Goal: Information Seeking & Learning: Learn about a topic

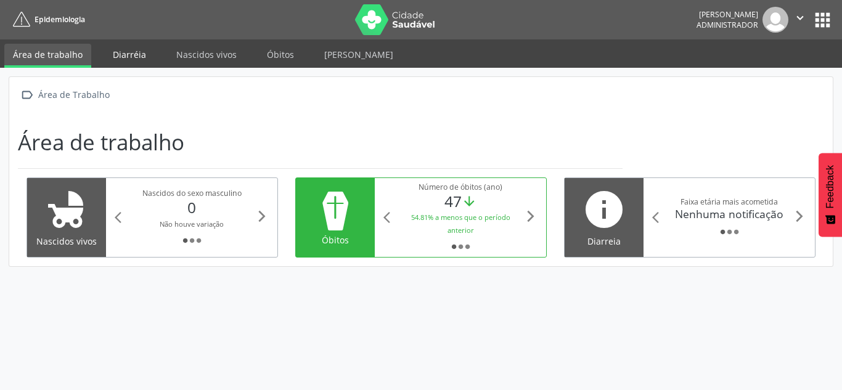
click at [121, 54] on link "Diarréia" at bounding box center [129, 55] width 51 height 22
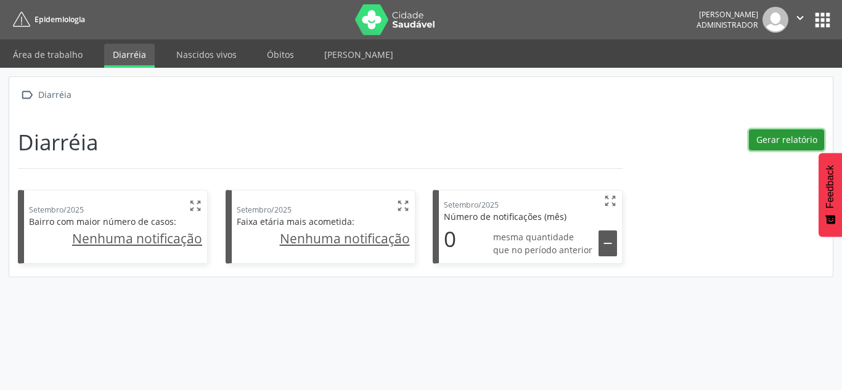
click at [768, 137] on button "Gerar relatório" at bounding box center [786, 139] width 75 height 21
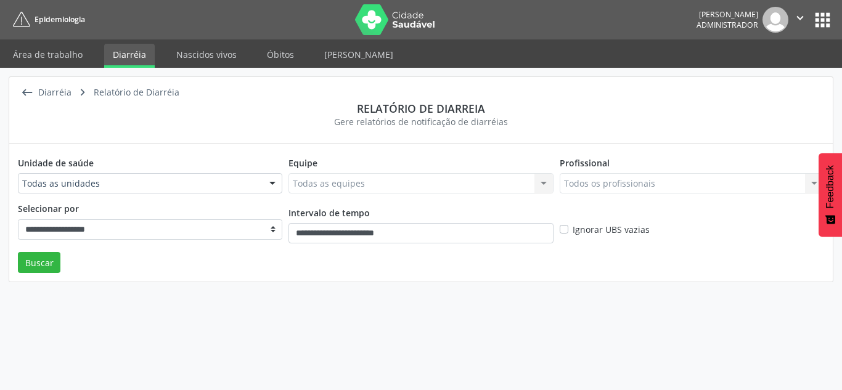
click at [724, 167] on div "Profissional Todos os profissionais Todos os profissionais Nenhum resultado enc…" at bounding box center [692, 177] width 271 height 50
click at [194, 172] on div "Unidade de saúde Todas as unidades Todas as unidades Posto de Saude de Alagoinh…" at bounding box center [150, 177] width 271 height 50
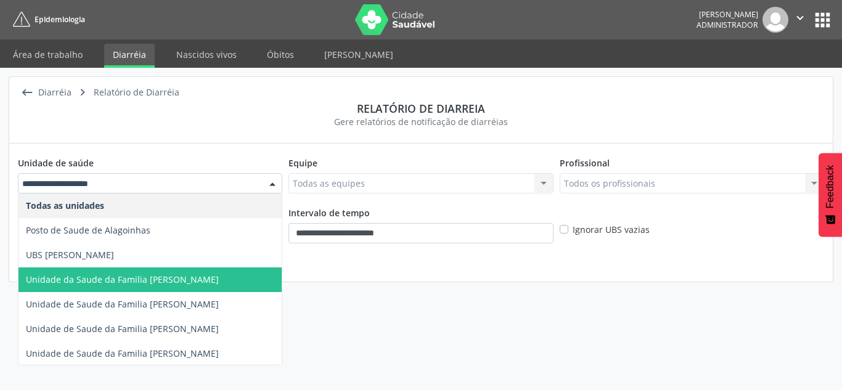
drag, startPoint x: 118, startPoint y: 285, endPoint x: 147, endPoint y: 282, distance: 29.1
click at [118, 286] on span "Unidade da Saude da Familia [PERSON_NAME]" at bounding box center [149, 280] width 263 height 25
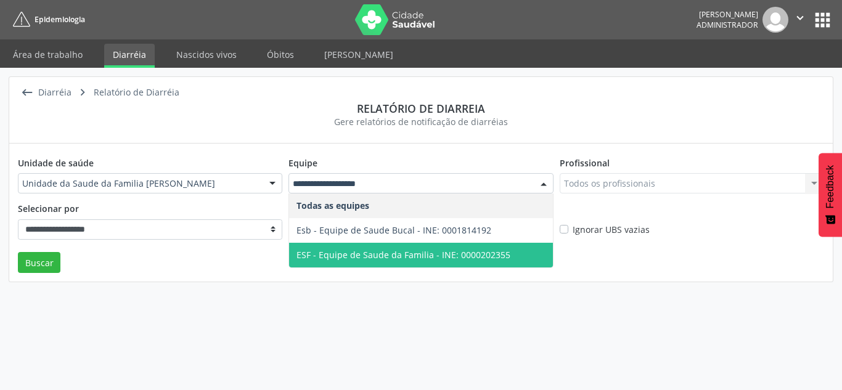
click at [342, 249] on span "ESF - Equipe de Saude da Familia - INE: 0000202355" at bounding box center [404, 255] width 214 height 12
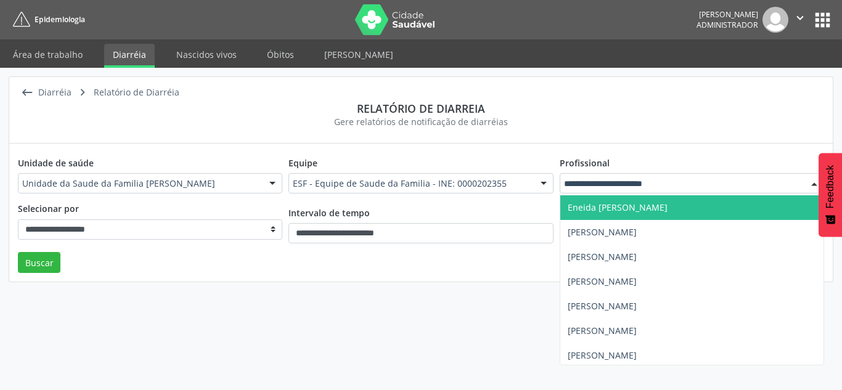
scroll to position [75, 0]
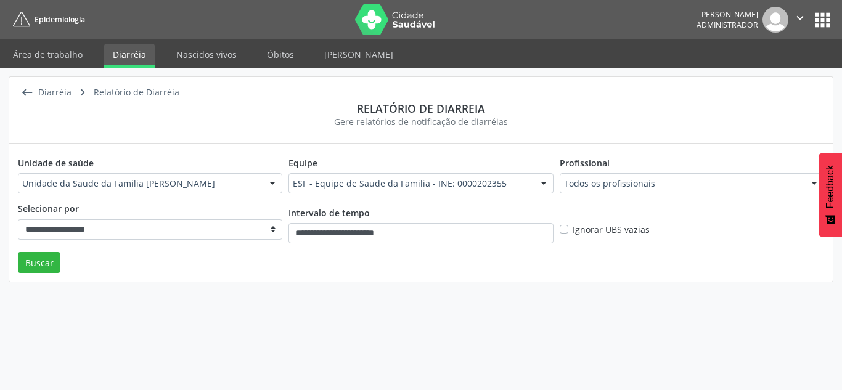
click at [532, 135] on div " Diarréia  Relatório de Diarréia Relatório de diarreia Gere relatórios de not…" at bounding box center [421, 110] width 824 height 67
click at [104, 234] on select "**********" at bounding box center [150, 229] width 264 height 21
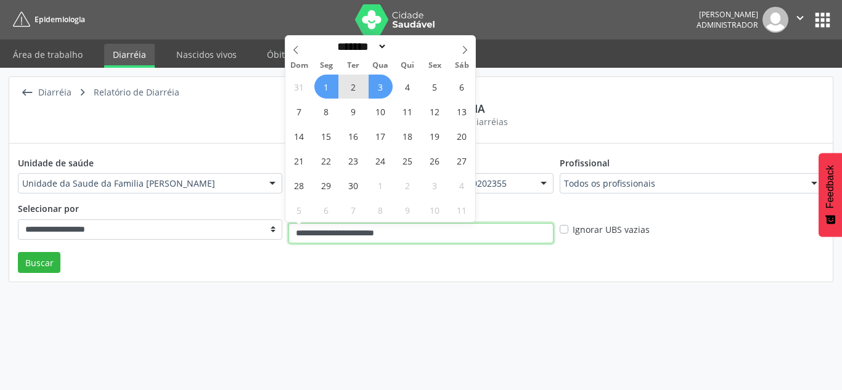
click at [380, 231] on input "**********" at bounding box center [421, 233] width 264 height 21
drag, startPoint x: 329, startPoint y: 89, endPoint x: 408, endPoint y: 89, distance: 78.3
click at [339, 89] on div "31 1 2 3 4 5 6 7 8 9 10 11 12 13 14 15 16 17 18 19 20 21 22 23 24 25 26 27 28 2…" at bounding box center [380, 148] width 190 height 148
click at [440, 84] on span "5" at bounding box center [435, 87] width 24 height 24
type input "**********"
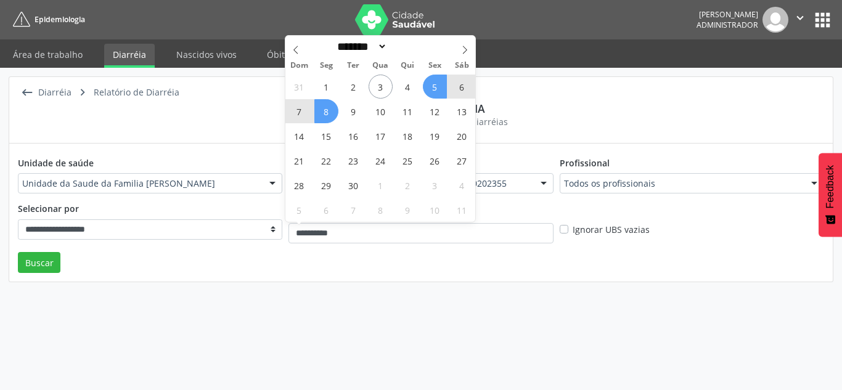
click at [321, 110] on span "8" at bounding box center [326, 111] width 24 height 24
select select "*"
click at [329, 234] on input "**********" at bounding box center [421, 233] width 264 height 21
click at [324, 112] on span "8" at bounding box center [326, 111] width 24 height 24
type input "**********"
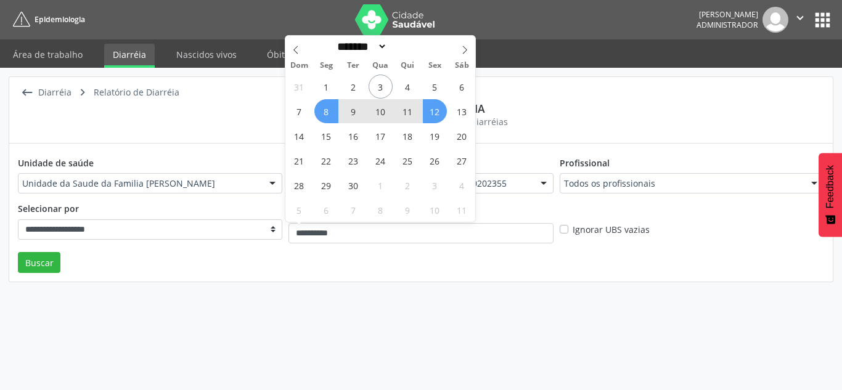
click at [436, 113] on span "12" at bounding box center [435, 111] width 24 height 24
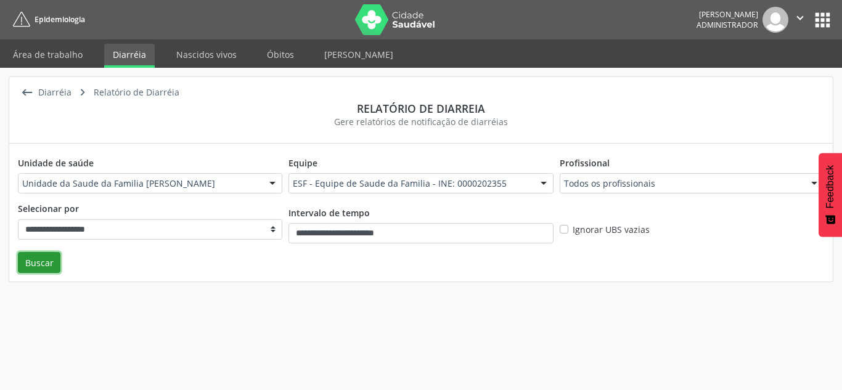
click at [45, 267] on button "Buscar" at bounding box center [39, 262] width 43 height 21
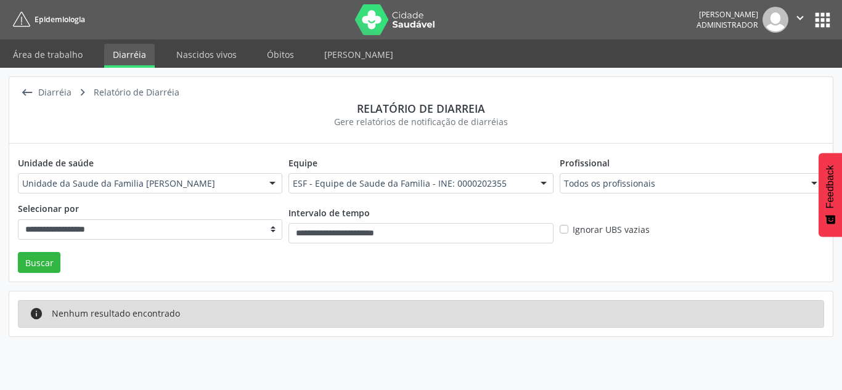
click at [113, 191] on div "Unidade da Saude da Familia [PERSON_NAME]" at bounding box center [150, 183] width 264 height 21
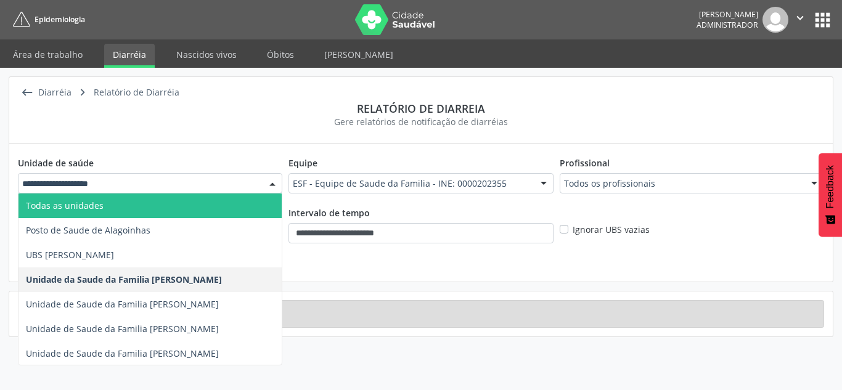
click at [64, 201] on span "Todas as unidades" at bounding box center [65, 206] width 78 height 12
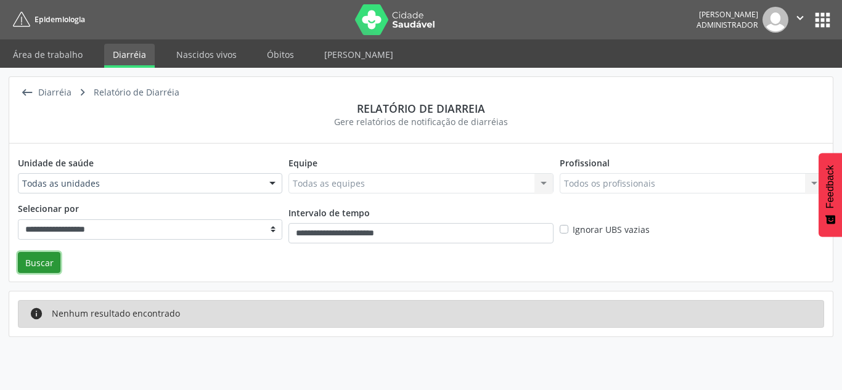
click at [43, 262] on button "Buscar" at bounding box center [39, 262] width 43 height 21
click at [398, 232] on input "**********" at bounding box center [421, 233] width 264 height 21
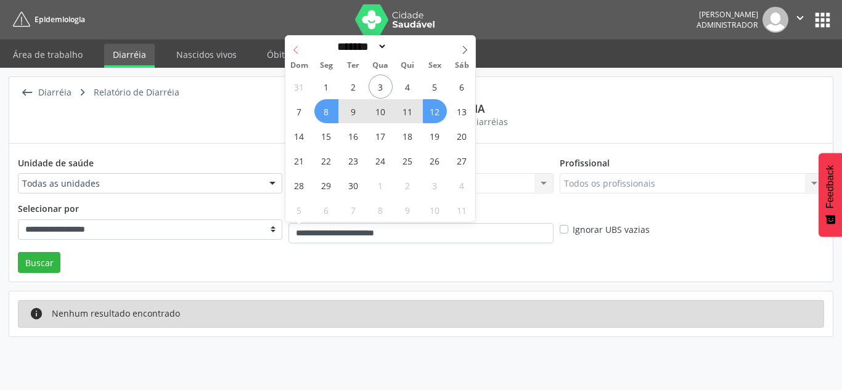
click at [300, 50] on icon at bounding box center [296, 50] width 9 height 9
select select "*"
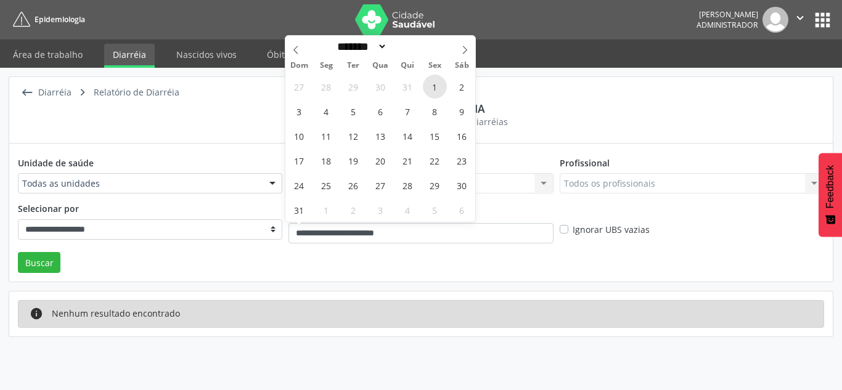
click at [436, 82] on span "1" at bounding box center [435, 87] width 24 height 24
type input "**********"
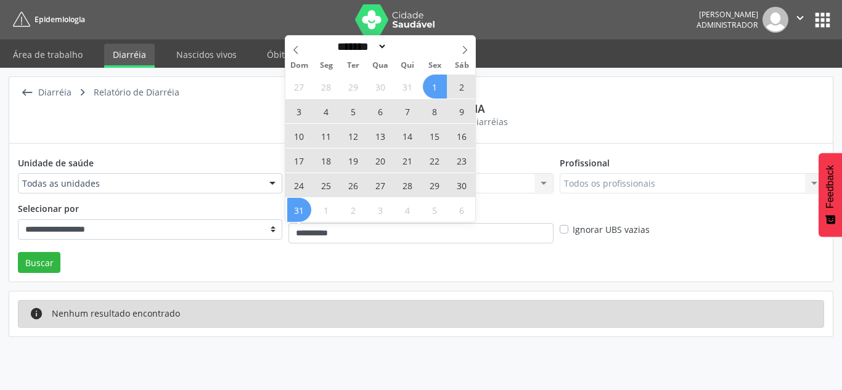
drag, startPoint x: 304, startPoint y: 210, endPoint x: 223, endPoint y: 225, distance: 82.2
click at [303, 210] on span "31" at bounding box center [299, 210] width 24 height 24
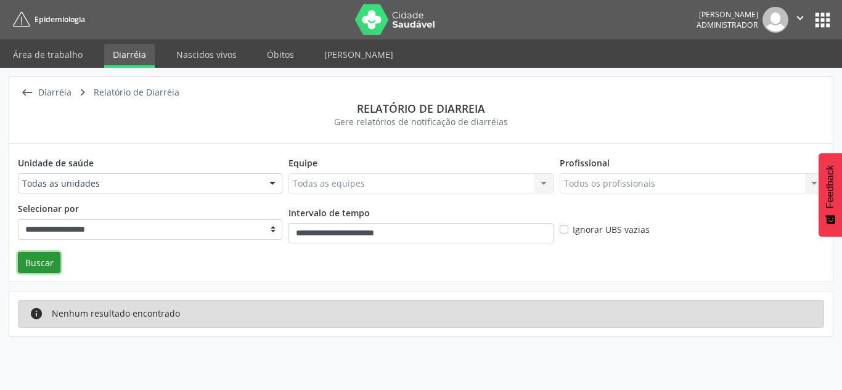
click at [35, 266] on button "Buscar" at bounding box center [39, 262] width 43 height 21
click at [87, 234] on select "**********" at bounding box center [150, 229] width 264 height 21
click at [269, 55] on link "Óbitos" at bounding box center [280, 55] width 44 height 22
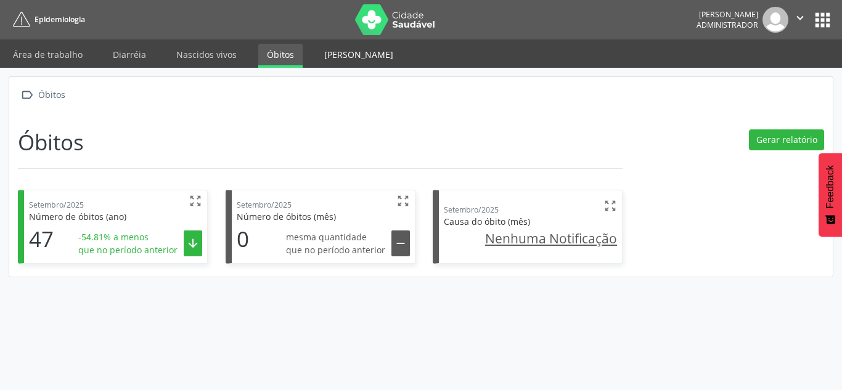
click at [338, 51] on link "[PERSON_NAME]" at bounding box center [359, 55] width 86 height 22
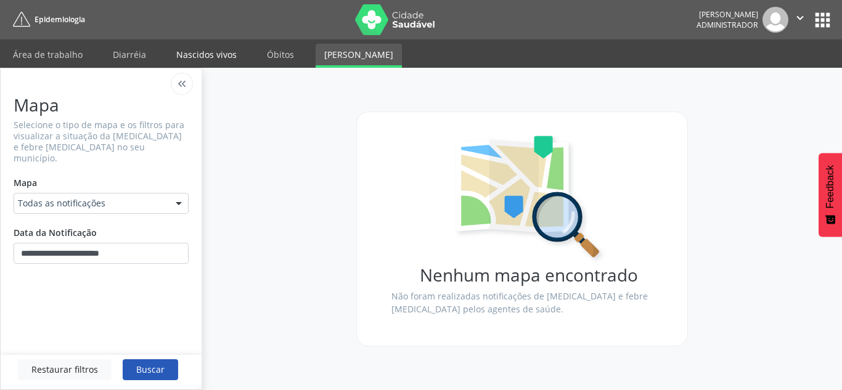
click at [191, 51] on link "Nascidos vivos" at bounding box center [207, 55] width 78 height 22
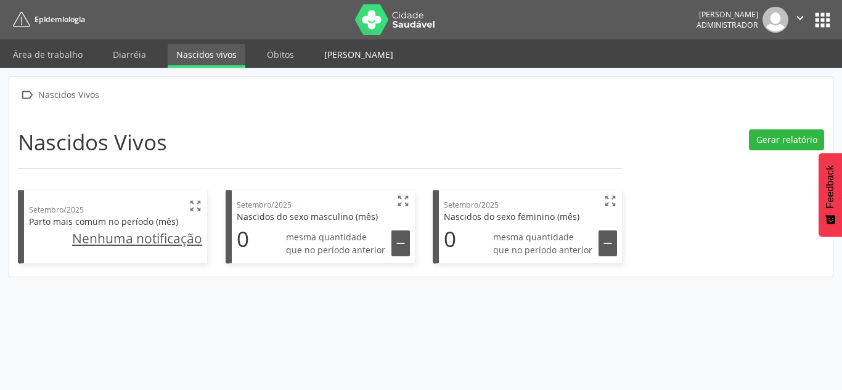
click at [334, 55] on link "[PERSON_NAME]" at bounding box center [359, 55] width 86 height 22
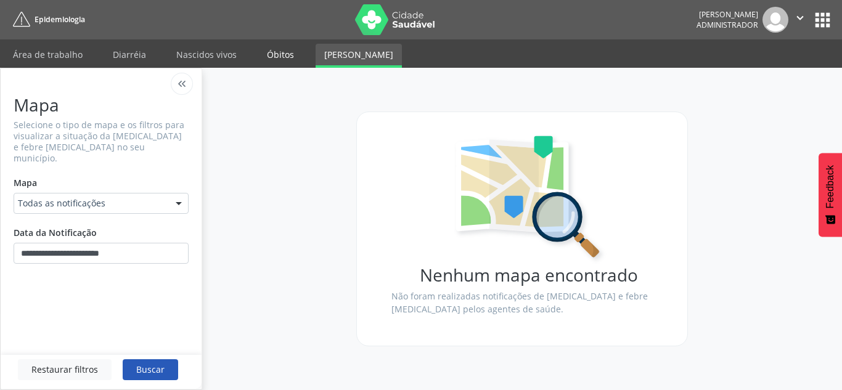
click at [273, 52] on link "Óbitos" at bounding box center [280, 55] width 44 height 22
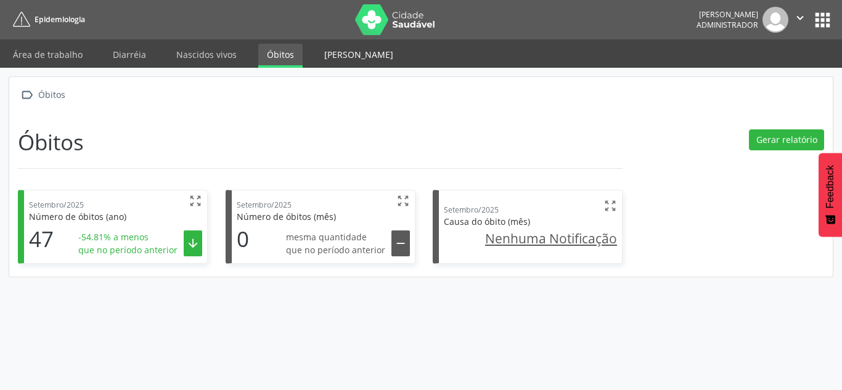
click at [340, 59] on link "[PERSON_NAME]" at bounding box center [359, 55] width 86 height 22
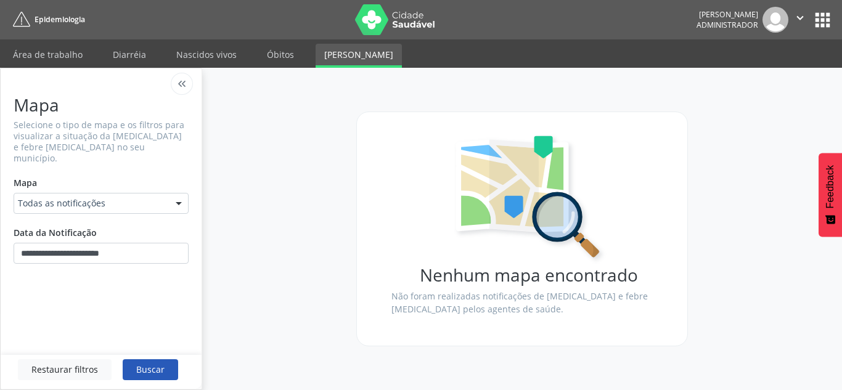
click at [827, 17] on button "apps" at bounding box center [823, 20] width 22 height 22
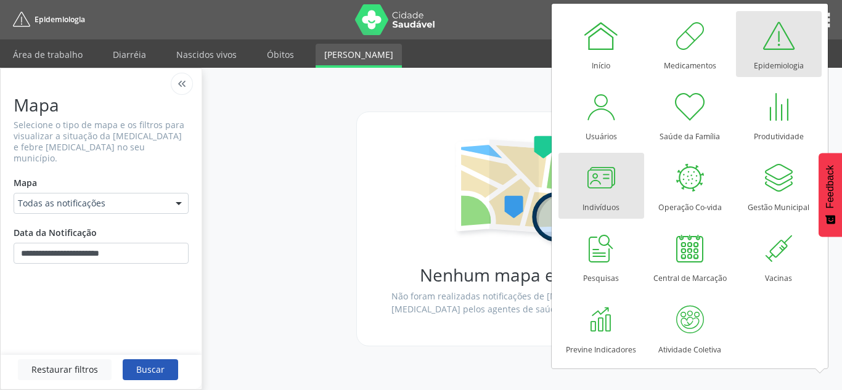
click at [606, 175] on div at bounding box center [601, 177] width 37 height 37
